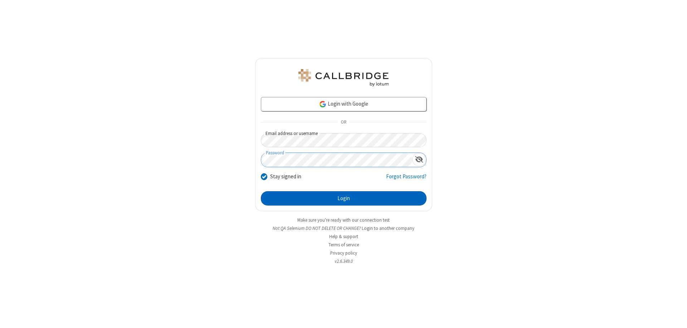
click at [343, 198] on button "Login" at bounding box center [344, 198] width 166 height 14
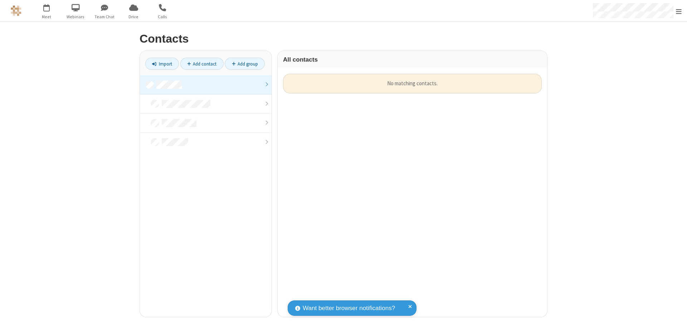
scroll to position [243, 264]
click at [206, 84] on link at bounding box center [206, 84] width 132 height 19
click at [162, 64] on link "Import" at bounding box center [162, 64] width 34 height 12
